Goal: Information Seeking & Learning: Learn about a topic

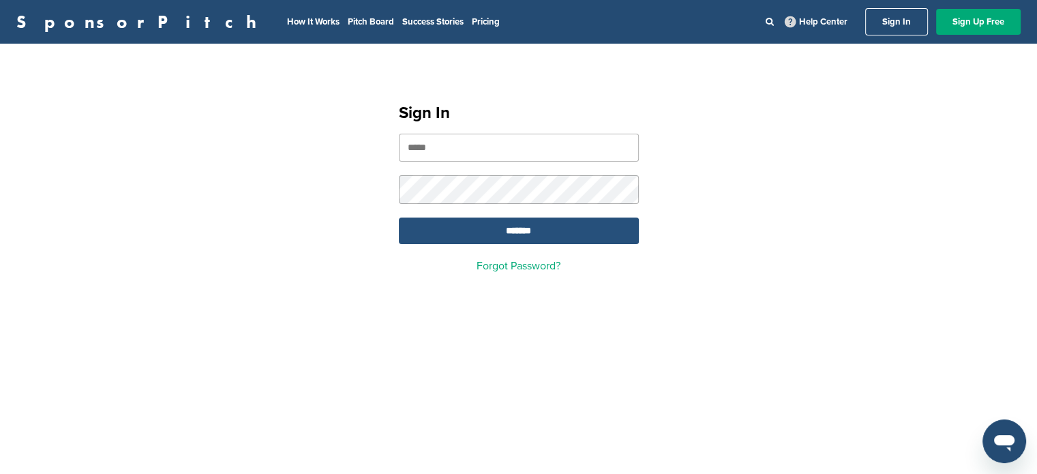
type input "**********"
click at [529, 233] on input "*******" at bounding box center [519, 231] width 240 height 27
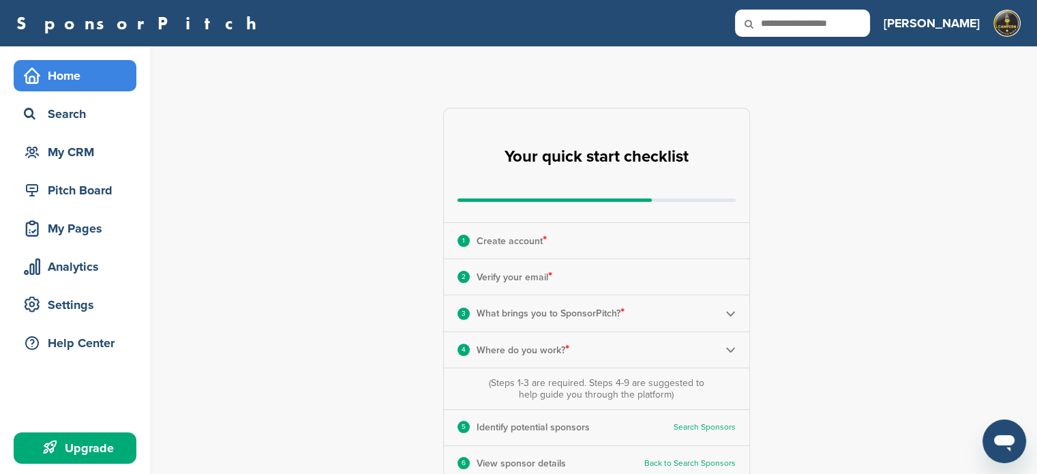
click at [64, 71] on div "Home" at bounding box center [78, 75] width 116 height 25
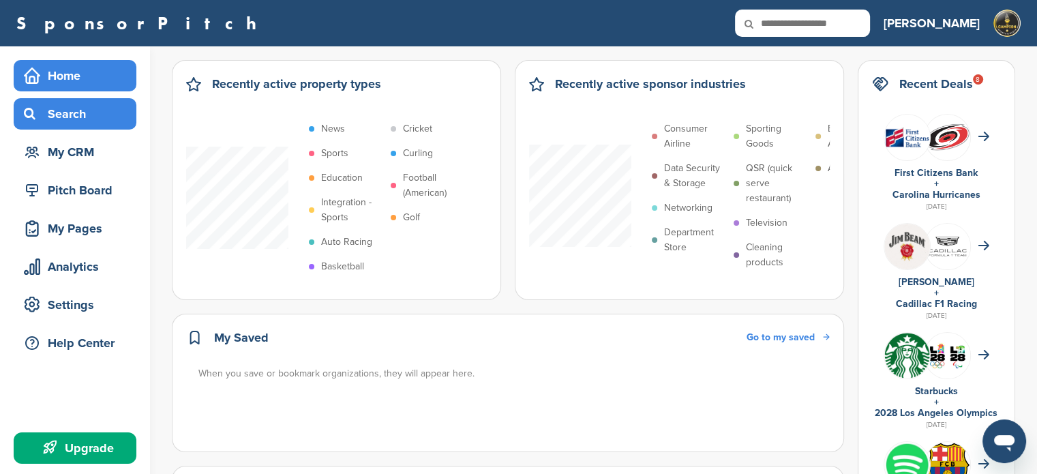
click at [69, 114] on div "Search" at bounding box center [78, 114] width 116 height 25
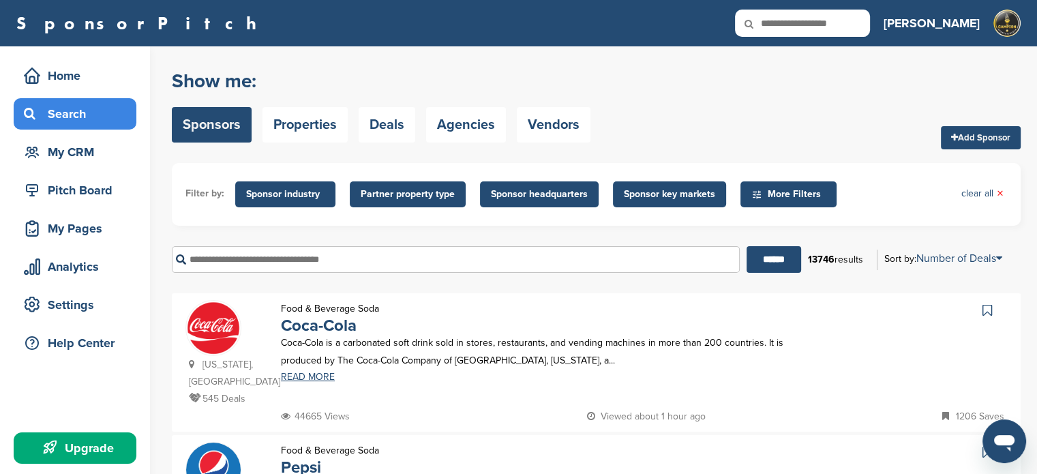
click at [412, 190] on span "Partner property type" at bounding box center [408, 194] width 94 height 15
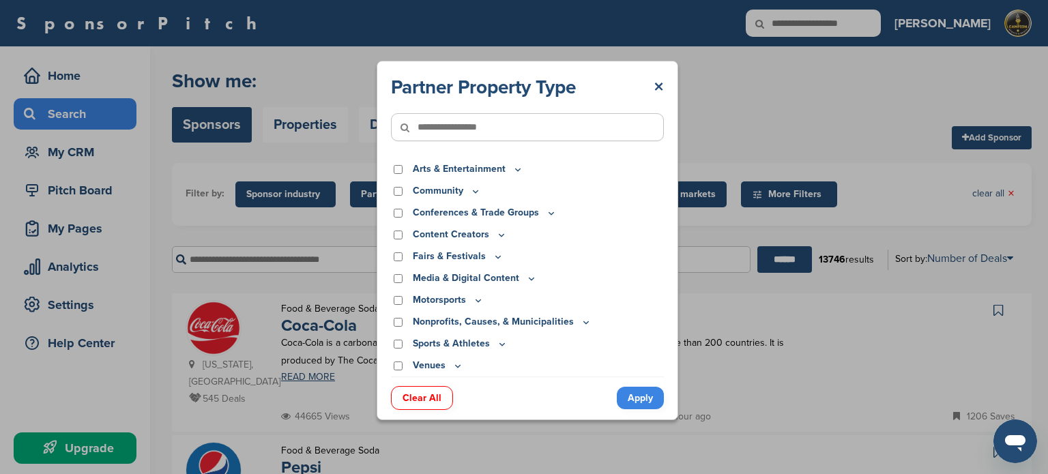
click at [518, 168] on icon at bounding box center [518, 169] width 5 height 2
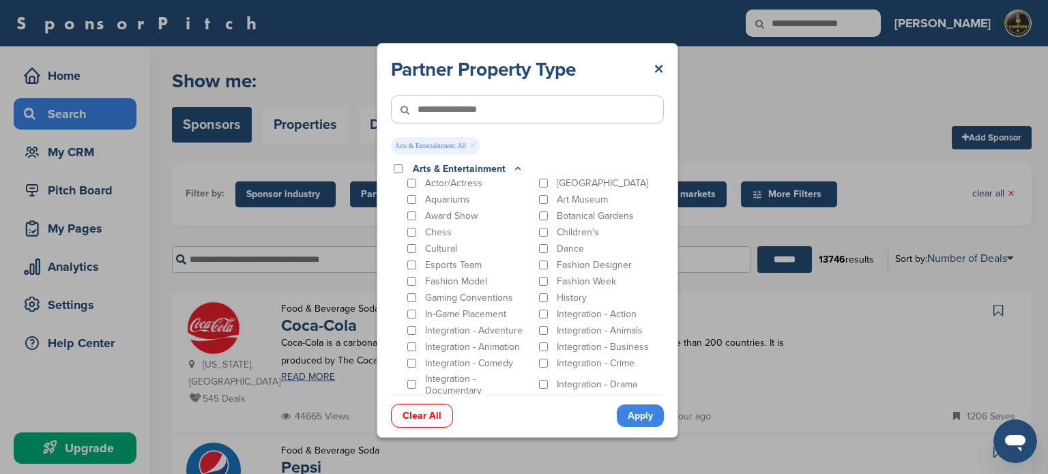
click at [515, 166] on icon at bounding box center [517, 169] width 11 height 12
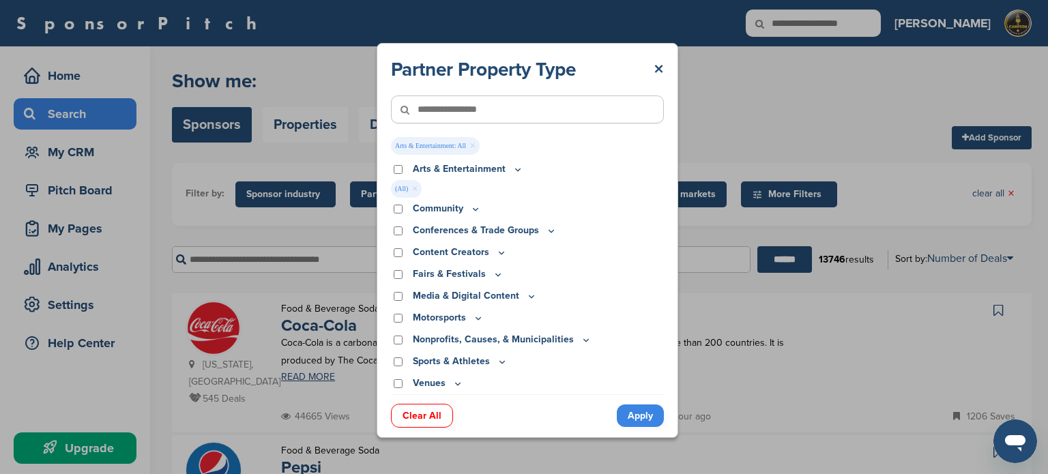
click at [512, 168] on icon at bounding box center [517, 170] width 11 height 12
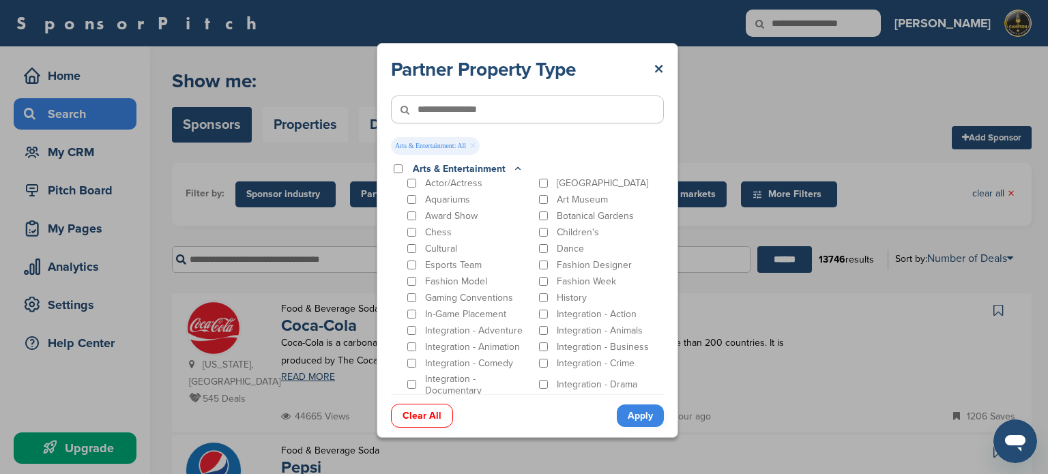
click at [512, 168] on icon at bounding box center [517, 169] width 11 height 12
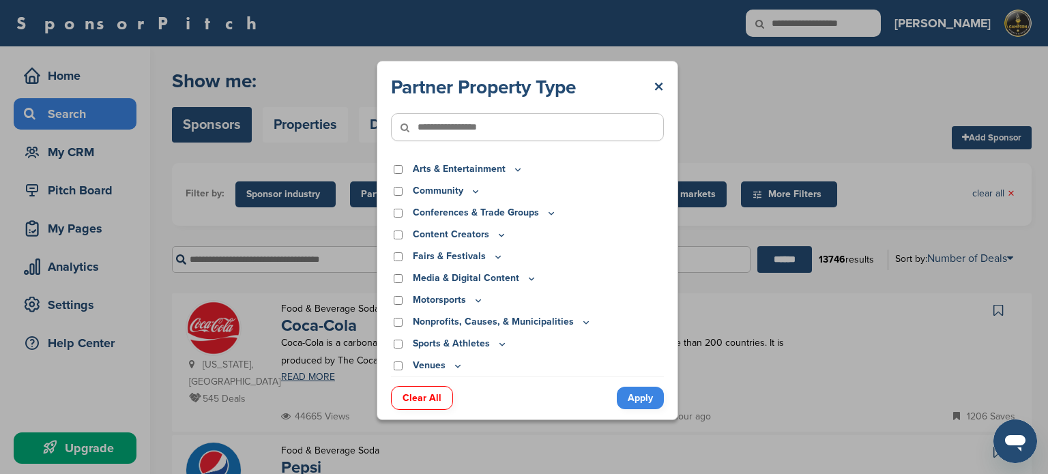
drag, startPoint x: 412, startPoint y: 154, endPoint x: 495, endPoint y: 361, distance: 223.4
click at [495, 361] on div "Partner Property Type × Arts & Entertainment Actor/Actress Amusement Park Aquar…" at bounding box center [527, 225] width 273 height 301
copy div "Arts & Entertainment Actor/Actress Amusement Park Aquariums Art Museum Award Sh…"
